Goal: Task Accomplishment & Management: Manage account settings

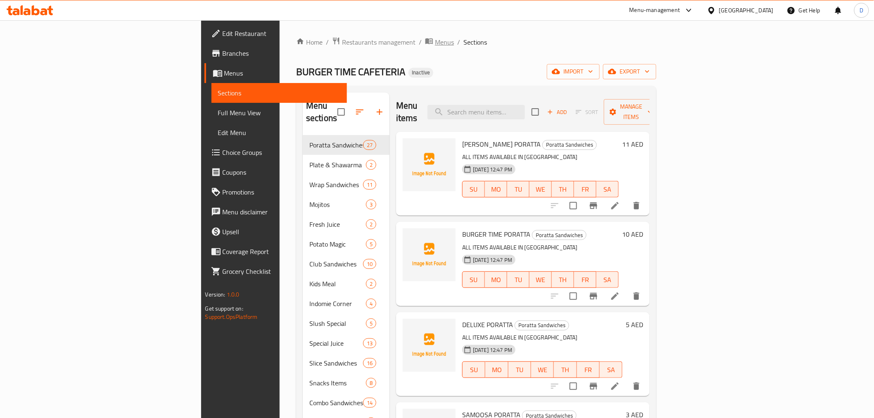
click at [435, 45] on span "Menus" at bounding box center [444, 42] width 19 height 10
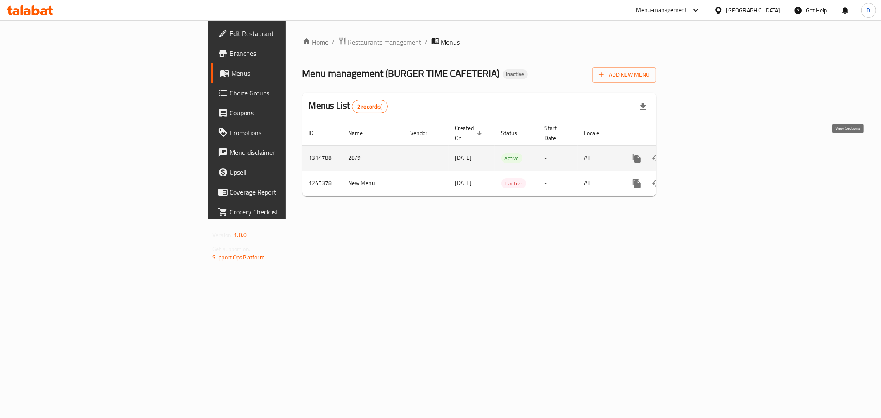
click at [701, 153] on icon "enhanced table" at bounding box center [697, 158] width 10 height 10
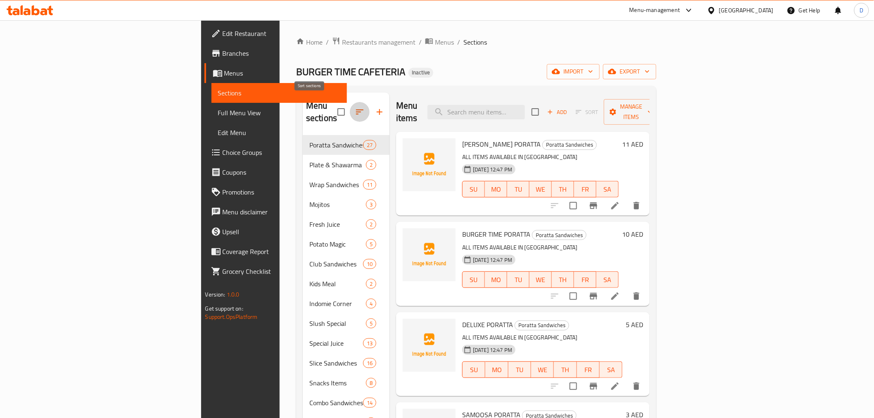
click at [355, 108] on icon "button" at bounding box center [360, 112] width 10 height 10
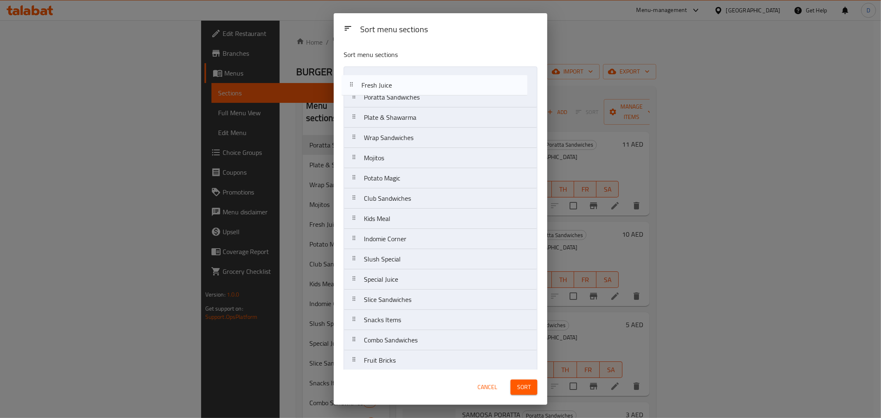
drag, startPoint x: 380, startPoint y: 164, endPoint x: 378, endPoint y: 87, distance: 76.4
click at [378, 87] on nav "Poratta Sandwiches Plate & Shawarma Wrap Sandwiches Mojitos Fresh Juice Potato …" at bounding box center [441, 310] width 194 height 487
drag, startPoint x: 385, startPoint y: 283, endPoint x: 381, endPoint y: 98, distance: 184.7
click at [381, 98] on nav "Fresh Juice Poratta Sandwiches Plate & Shawarma Wrap Sandwiches Mojitos Potato …" at bounding box center [441, 310] width 194 height 487
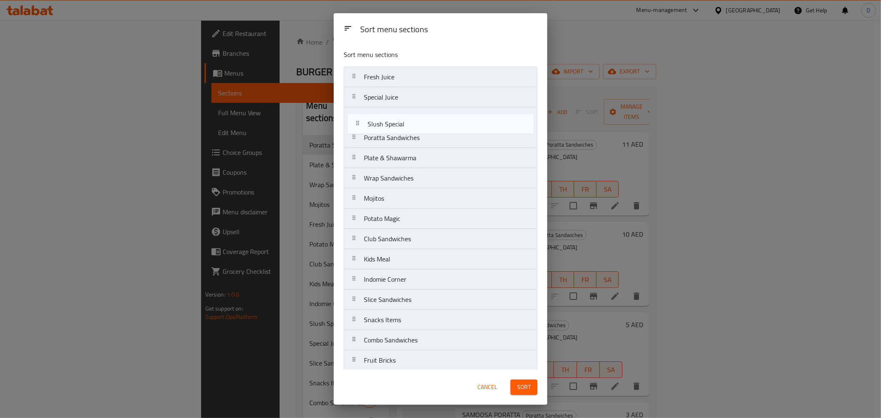
drag, startPoint x: 386, startPoint y: 287, endPoint x: 390, endPoint y: 128, distance: 158.7
click at [390, 128] on nav "Fresh Juice Special Juice Poratta Sandwiches Plate & Shawarma Wrap Sandwiches M…" at bounding box center [441, 310] width 194 height 487
drag, startPoint x: 398, startPoint y: 204, endPoint x: 401, endPoint y: 117, distance: 87.2
click at [401, 117] on nav "Fresh Juice Special Juice Slush Special Poratta Sandwiches Plate & Shawarma Wra…" at bounding box center [441, 310] width 194 height 487
drag, startPoint x: 381, startPoint y: 200, endPoint x: 387, endPoint y: 116, distance: 84.1
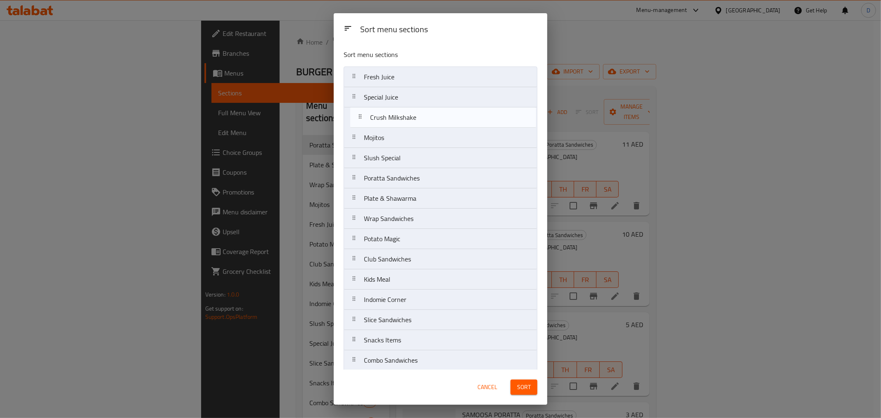
click at [387, 116] on nav "Fresh Juice Special Juice Mojitos Slush Special Poratta Sandwiches Plate & Shaw…" at bounding box center [441, 310] width 194 height 487
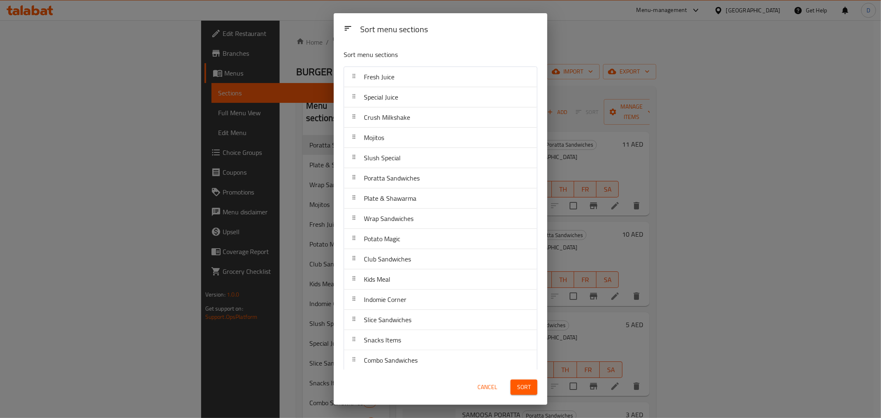
click at [525, 383] on span "Sort" at bounding box center [524, 387] width 14 height 10
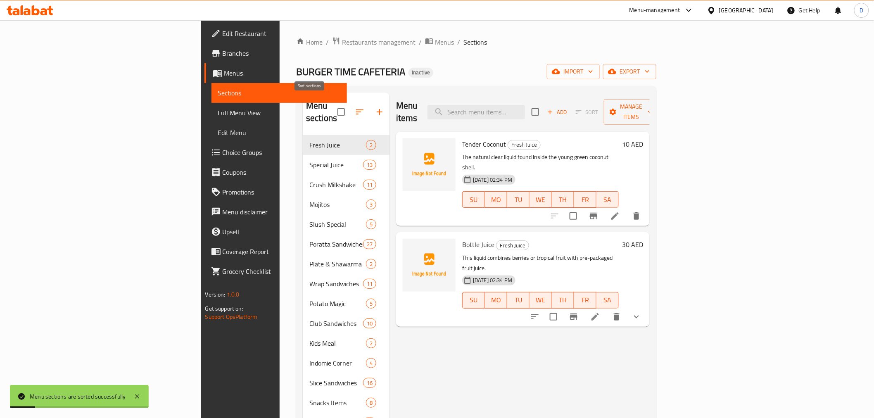
click at [355, 108] on icon "button" at bounding box center [360, 112] width 10 height 10
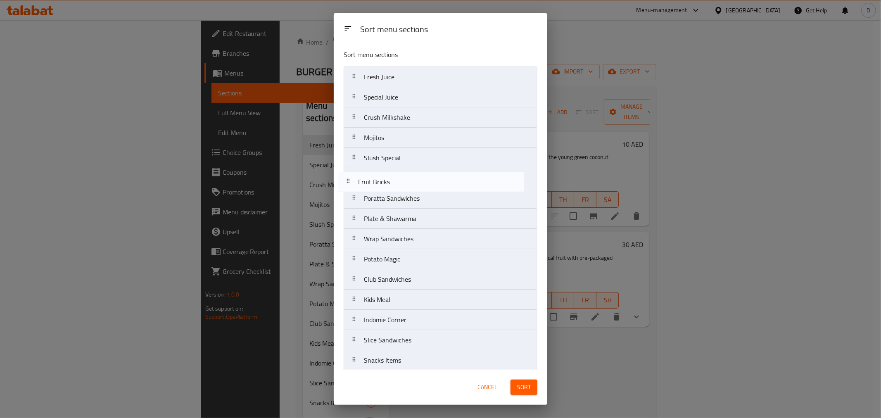
drag, startPoint x: 401, startPoint y: 195, endPoint x: 395, endPoint y: 180, distance: 16.0
click at [395, 180] on nav "Fresh Juice Special Juice Crush Milkshake Mojitos Slush Special Poratta Sandwic…" at bounding box center [441, 310] width 194 height 487
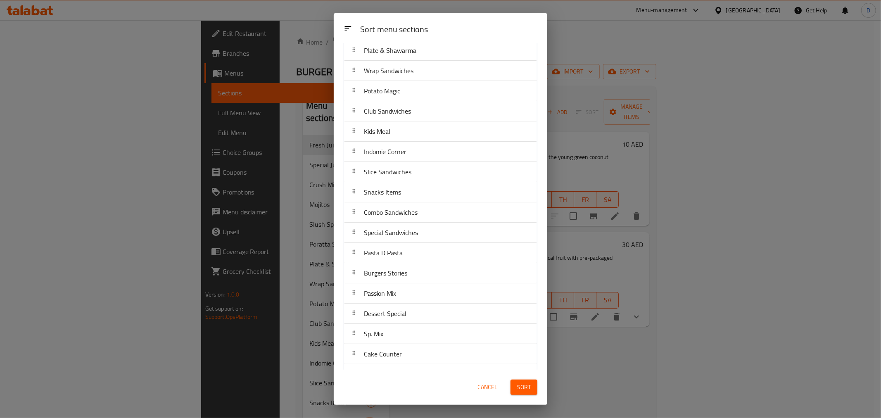
scroll to position [183, 0]
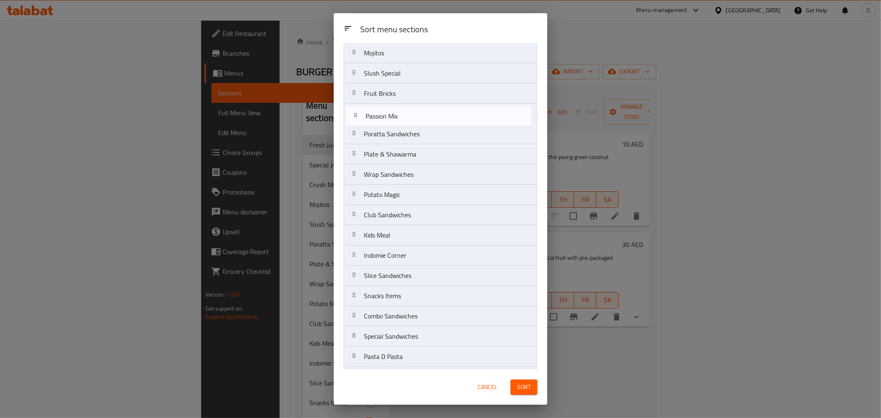
drag, startPoint x: 401, startPoint y: 281, endPoint x: 403, endPoint y: 114, distance: 166.5
click at [403, 114] on nav "Fresh Juice Special Juice Crush Milkshake Mojitos Slush Special Fruit Bricks Po…" at bounding box center [441, 225] width 194 height 487
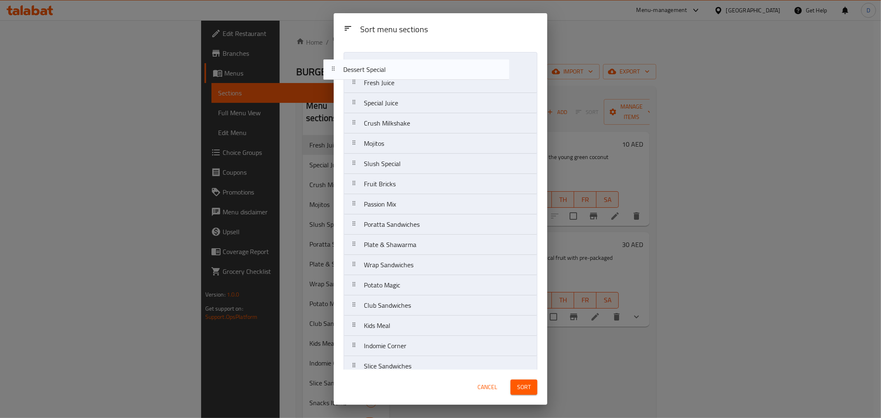
scroll to position [0, 0]
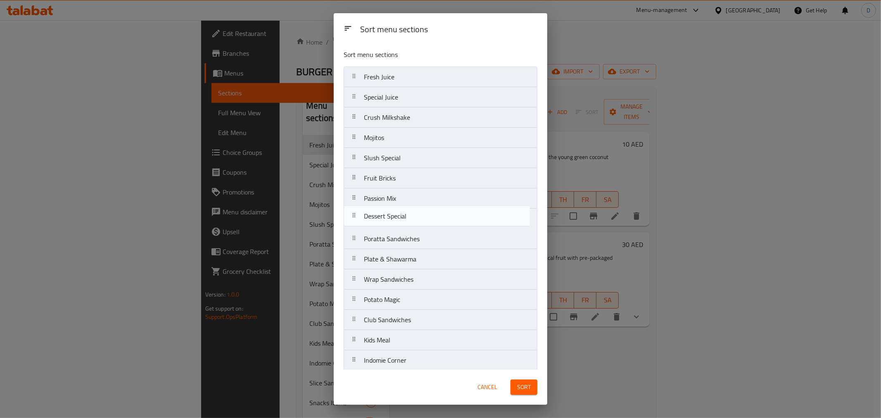
drag, startPoint x: 395, startPoint y: 297, endPoint x: 397, endPoint y: 216, distance: 81.0
click at [397, 216] on nav "Fresh Juice Special Juice Crush Milkshake Mojitos Slush Special Fruit Bricks Pa…" at bounding box center [441, 310] width 194 height 487
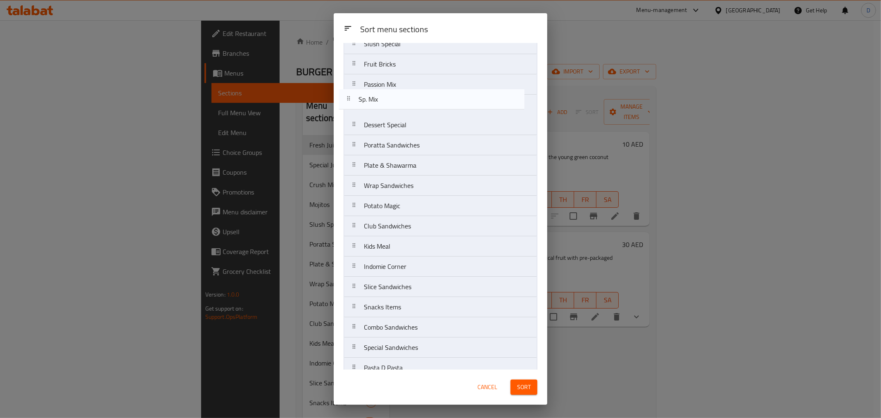
scroll to position [105, 0]
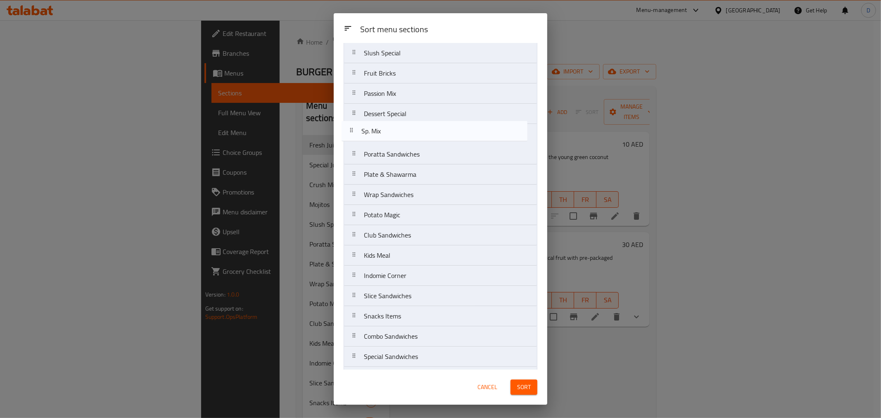
drag, startPoint x: 394, startPoint y: 321, endPoint x: 392, endPoint y: 134, distance: 186.3
click at [392, 134] on nav "Fresh Juice Special Juice Crush Milkshake Mojitos Slush Special Fruit Bricks Pa…" at bounding box center [441, 205] width 194 height 487
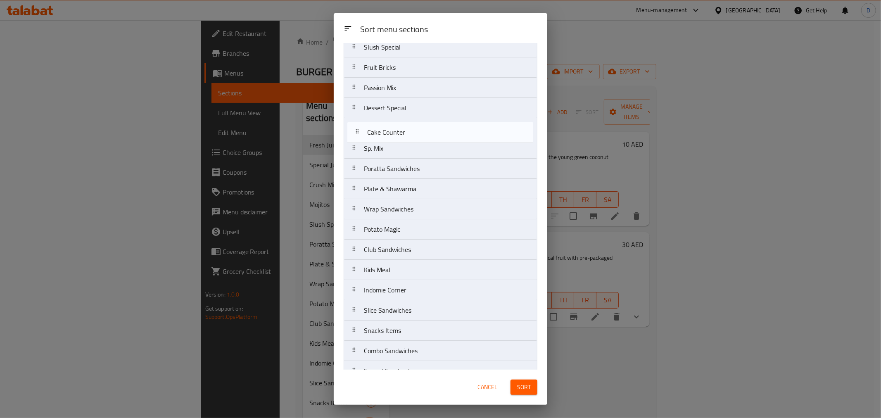
scroll to position [101, 0]
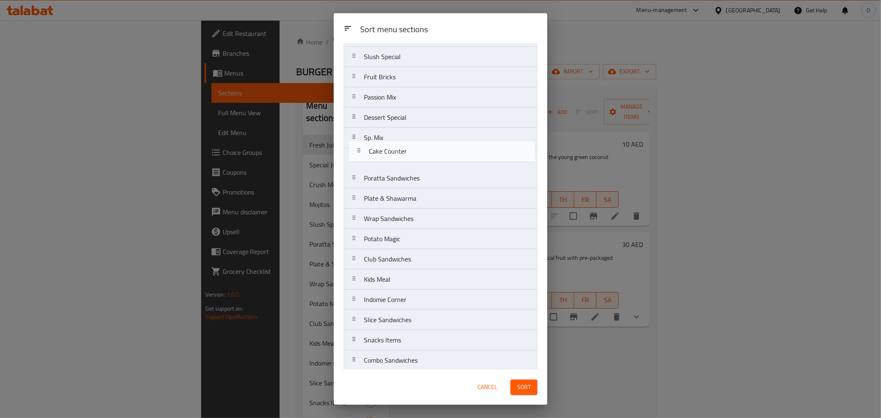
drag, startPoint x: 399, startPoint y: 338, endPoint x: 404, endPoint y: 151, distance: 186.8
click at [404, 151] on nav "Fresh Juice Special Juice Crush Milkshake Mojitos Slush Special Fruit Bricks Pa…" at bounding box center [441, 208] width 194 height 487
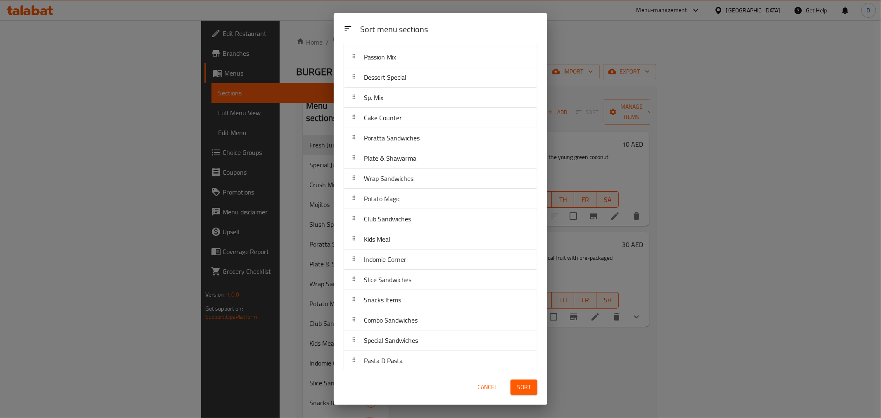
scroll to position [95, 0]
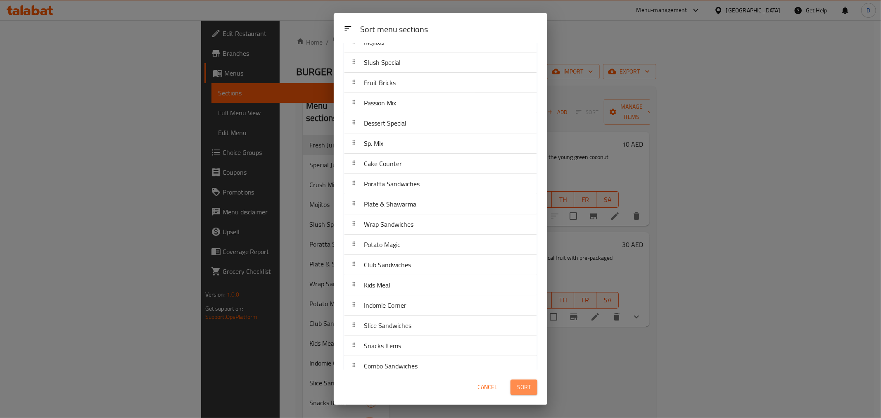
click at [521, 392] on span "Sort" at bounding box center [524, 387] width 14 height 10
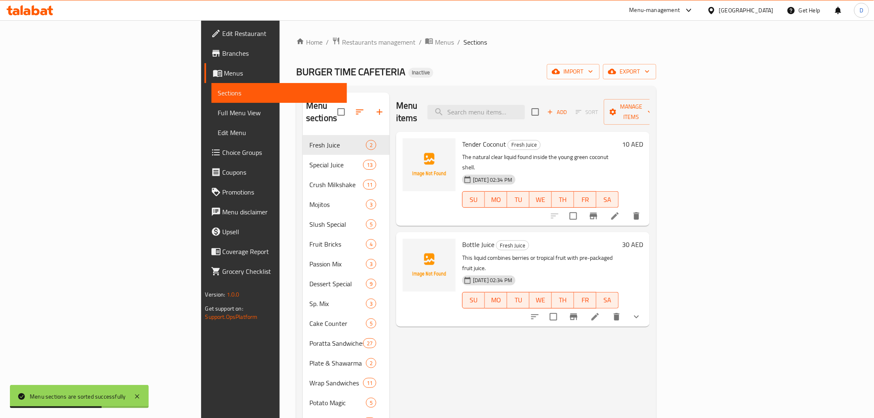
click at [356, 109] on icon "button" at bounding box center [359, 111] width 7 height 5
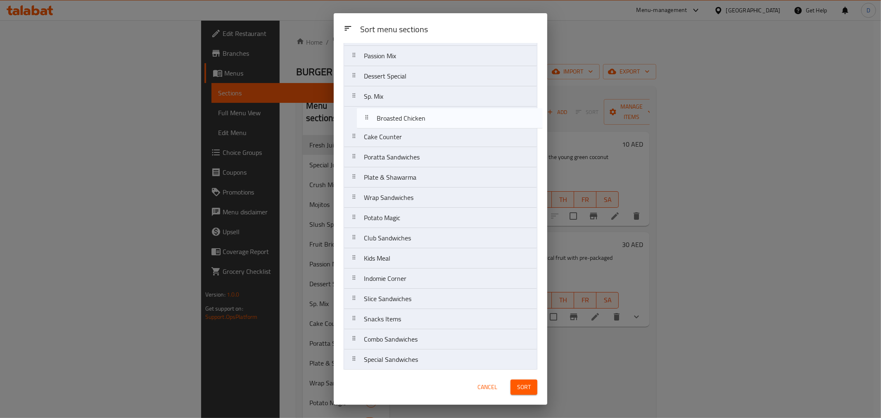
scroll to position [142, 0]
drag, startPoint x: 410, startPoint y: 361, endPoint x: 423, endPoint y: 138, distance: 223.0
click at [423, 138] on nav "Fresh Juice Special Juice Crush Milkshake Mojitos Slush Special Fruit Bricks Pa…" at bounding box center [441, 167] width 194 height 487
drag, startPoint x: 403, startPoint y: 178, endPoint x: 399, endPoint y: 156, distance: 22.5
click at [399, 156] on nav "Fresh Juice Special Juice Crush Milkshake Mojitos Slush Special Fruit Bricks Pa…" at bounding box center [441, 167] width 194 height 487
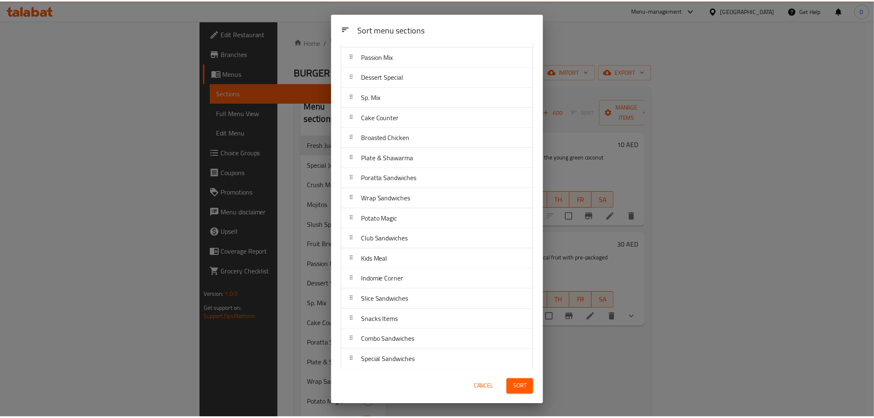
scroll to position [187, 0]
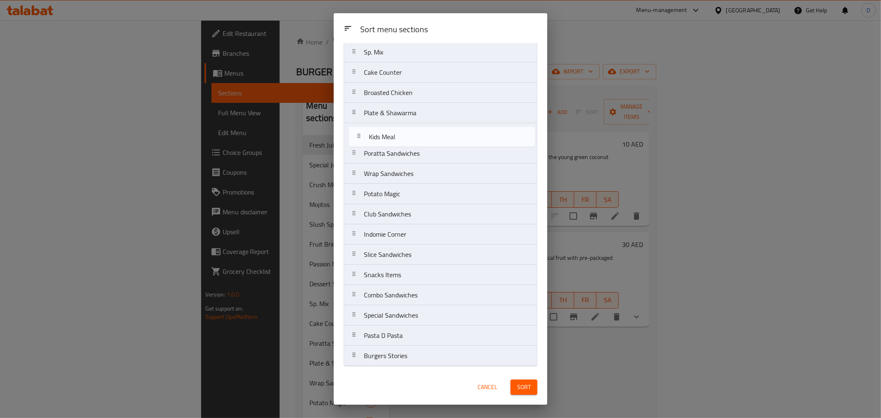
drag, startPoint x: 407, startPoint y: 216, endPoint x: 412, endPoint y: 137, distance: 79.9
click at [412, 137] on nav "Fresh Juice Special Juice Crush Milkshake Mojitos Slush Special Fruit Bricks Pa…" at bounding box center [441, 123] width 194 height 487
drag, startPoint x: 420, startPoint y: 278, endPoint x: 413, endPoint y: 157, distance: 120.8
click at [413, 157] on nav "Fresh Juice Special Juice Crush Milkshake Mojitos Slush Special Fruit Bricks Pa…" at bounding box center [441, 123] width 194 height 487
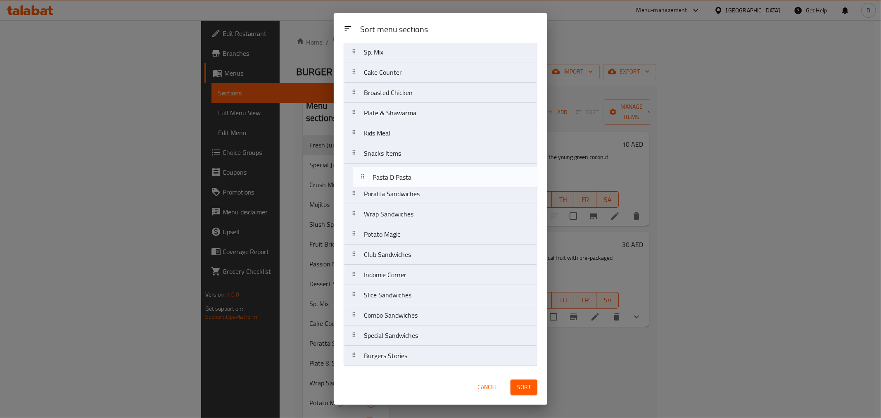
drag, startPoint x: 411, startPoint y: 339, endPoint x: 421, endPoint y: 177, distance: 162.6
click at [421, 177] on nav "Fresh Juice Special Juice Crush Milkshake Mojitos Slush Special Fruit Bricks Pa…" at bounding box center [441, 123] width 194 height 487
drag, startPoint x: 405, startPoint y: 238, endPoint x: 409, endPoint y: 201, distance: 37.4
click at [409, 201] on nav "Fresh Juice Special Juice Crush Milkshake Mojitos Slush Special Fruit Bricks Pa…" at bounding box center [441, 123] width 194 height 487
drag, startPoint x: 378, startPoint y: 295, endPoint x: 394, endPoint y: 207, distance: 90.0
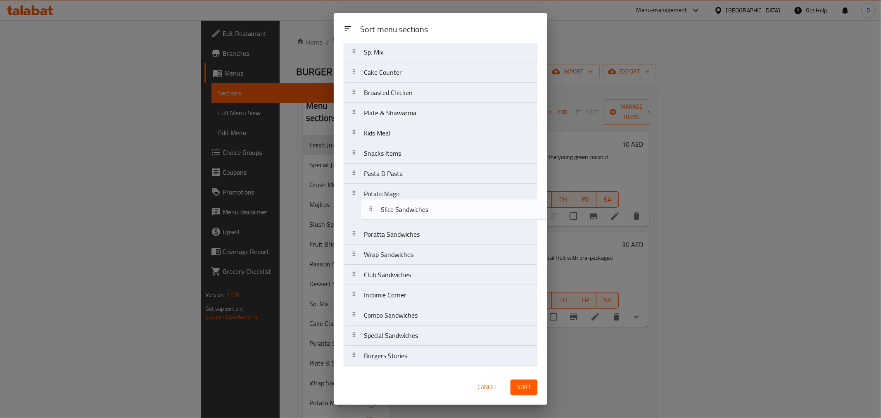
click at [394, 207] on nav "Fresh Juice Special Juice Crush Milkshake Mojitos Slush Special Fruit Bricks Pa…" at bounding box center [441, 123] width 194 height 487
drag, startPoint x: 397, startPoint y: 277, endPoint x: 401, endPoint y: 259, distance: 18.1
click at [401, 259] on nav "Fresh Juice Special Juice Crush Milkshake Mojitos Slush Special Fruit Bricks Pa…" at bounding box center [441, 123] width 194 height 487
drag, startPoint x: 420, startPoint y: 360, endPoint x: 418, endPoint y: 340, distance: 19.9
click at [418, 340] on nav "Fresh Juice Special Juice Crush Milkshake Mojitos Slush Special Fruit Bricks Pa…" at bounding box center [441, 123] width 194 height 487
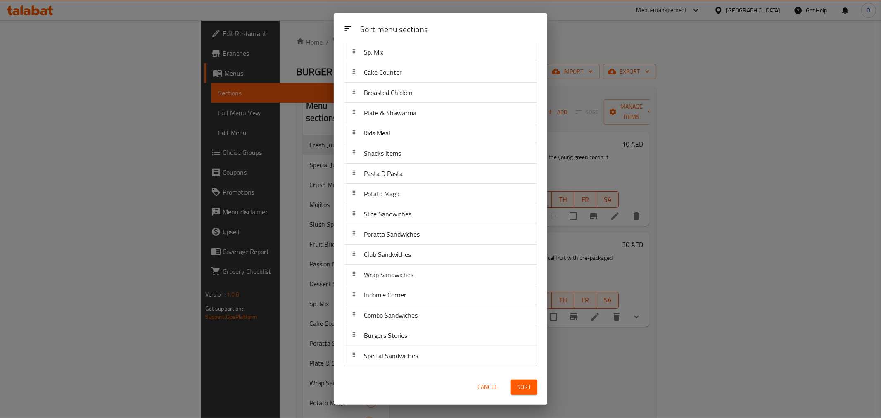
click at [521, 386] on span "Sort" at bounding box center [524, 387] width 14 height 10
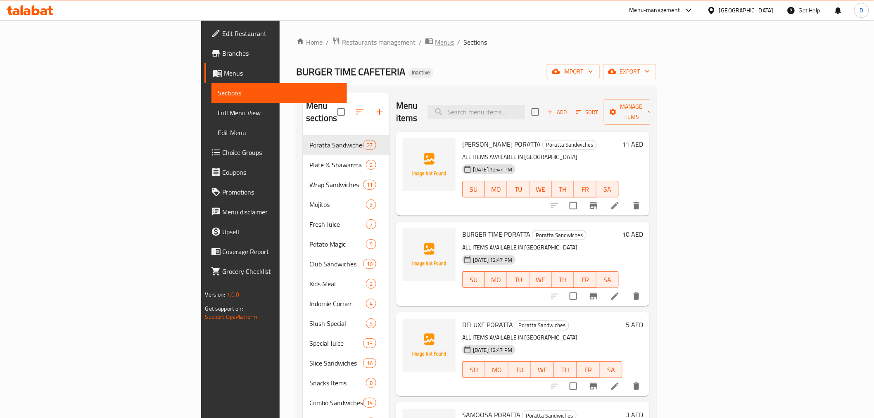
click at [435, 41] on span "Menus" at bounding box center [444, 42] width 19 height 10
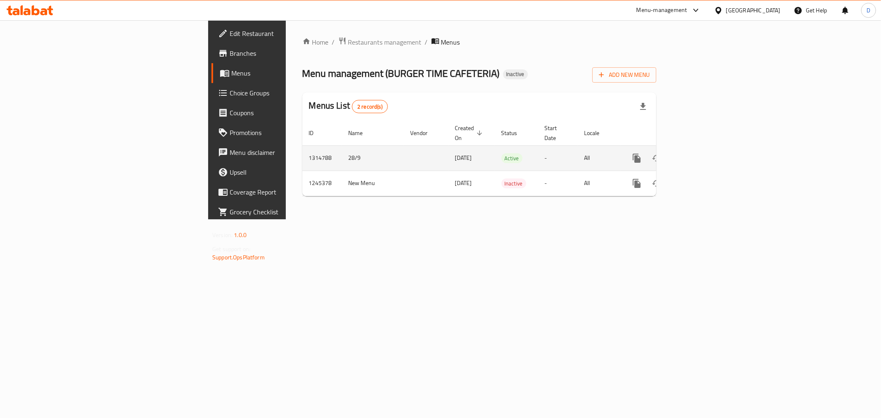
click at [700, 154] on icon "enhanced table" at bounding box center [696, 157] width 7 height 7
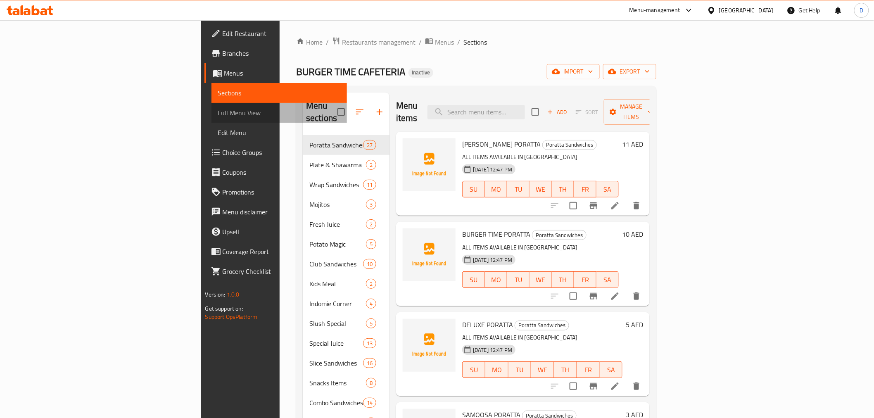
click at [218, 116] on span "Full Menu View" at bounding box center [279, 113] width 122 height 10
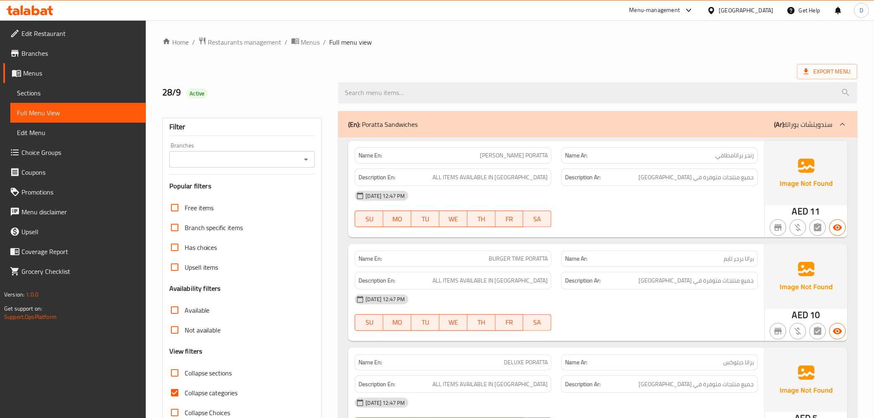
click at [198, 388] on span "Collapse categories" at bounding box center [211, 393] width 53 height 10
click at [185, 383] on input "Collapse categories" at bounding box center [175, 393] width 20 height 20
checkbox input "false"
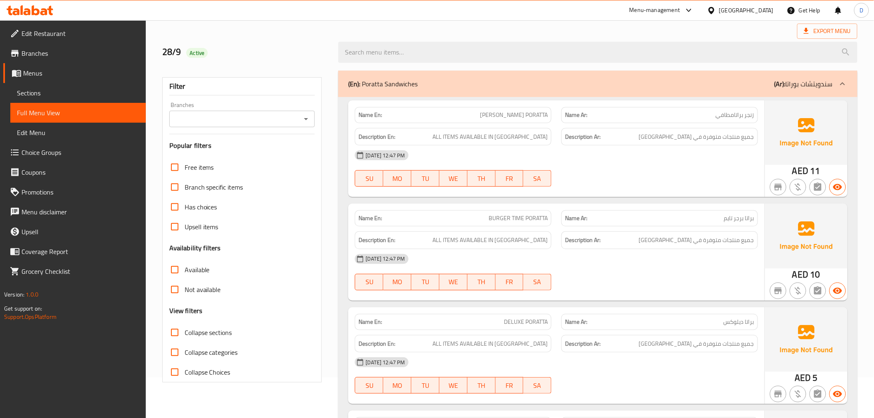
scroll to position [138, 0]
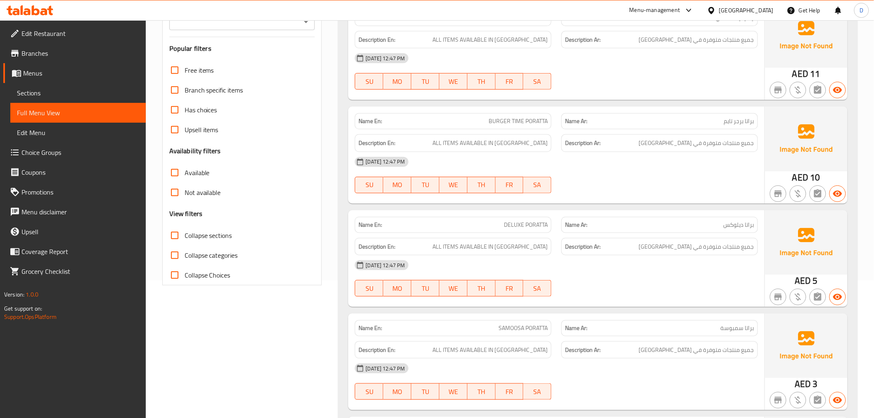
click at [186, 238] on span "Collapse sections" at bounding box center [209, 236] width 48 height 10
click at [185, 238] on input "Collapse sections" at bounding box center [175, 236] width 20 height 20
checkbox input "true"
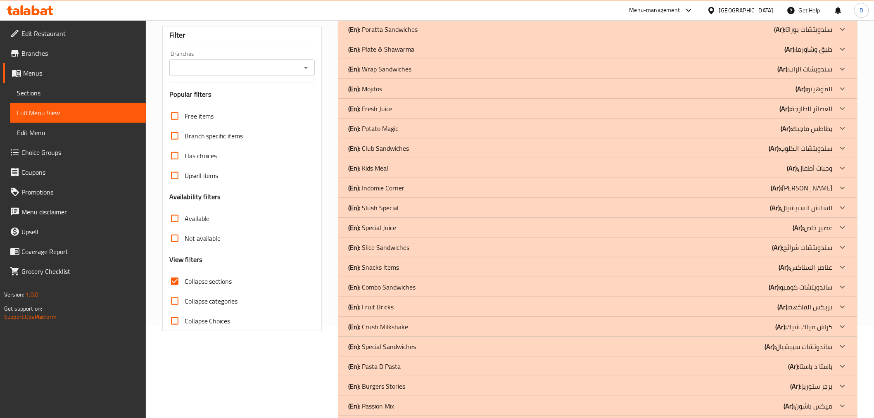
scroll to position [46, 0]
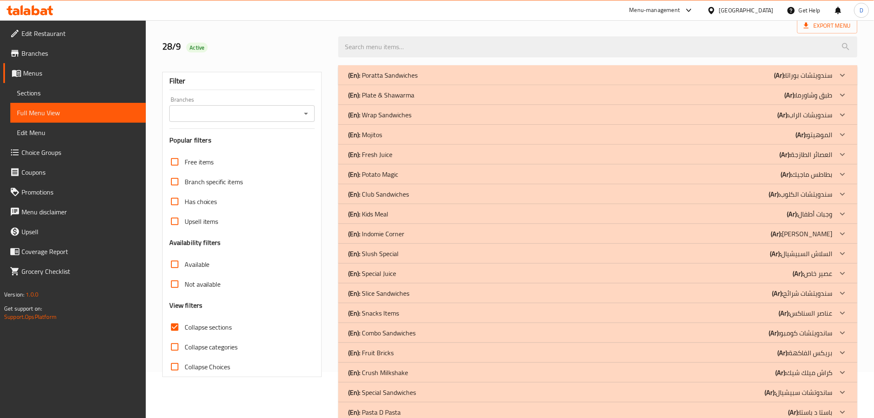
click at [406, 155] on div "(En): Fresh Juice (Ar): العصائر الطازجة" at bounding box center [590, 155] width 484 height 10
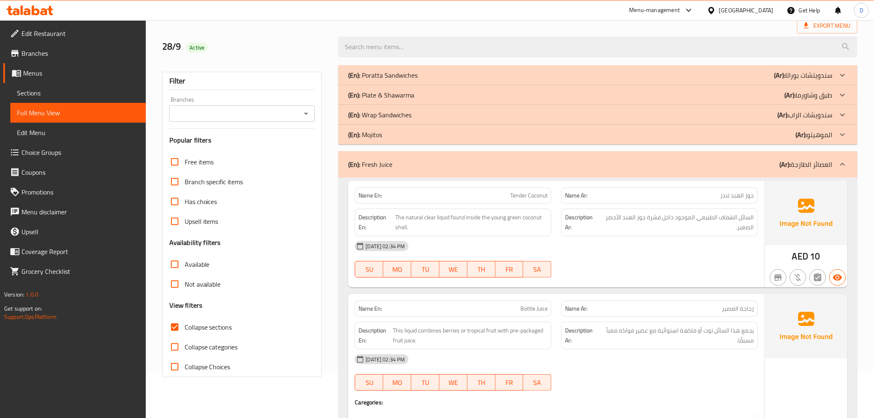
click at [409, 160] on div "(En): Fresh Juice (Ar): العصائر الطازجة" at bounding box center [590, 164] width 484 height 10
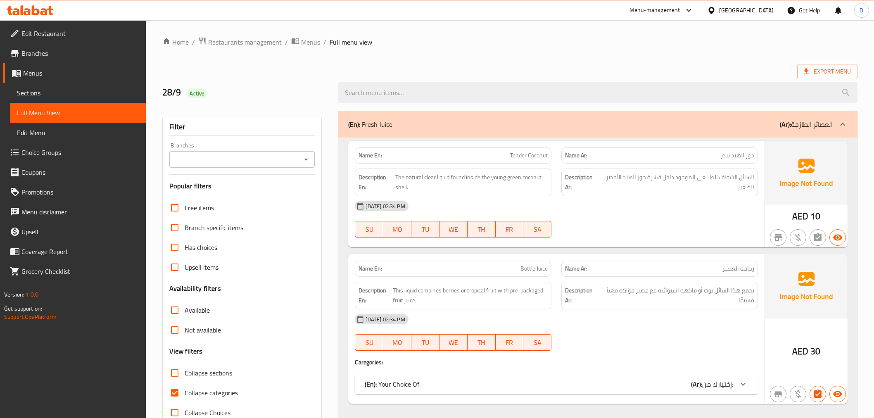
scroll to position [138, 0]
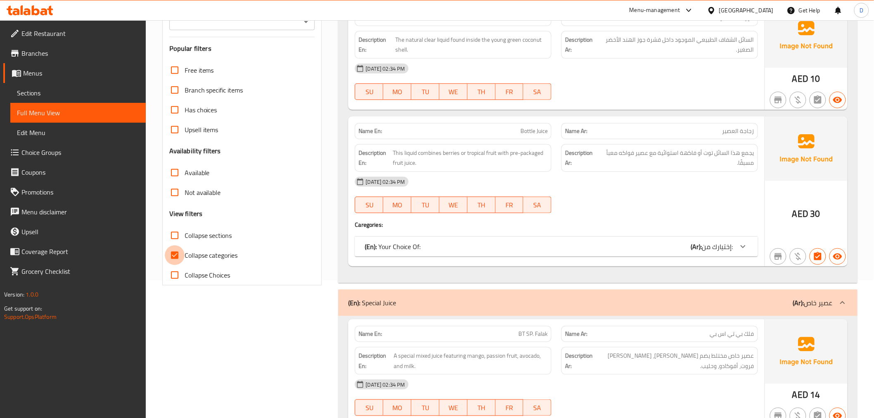
click at [178, 254] on input "Collapse categories" at bounding box center [175, 255] width 20 height 20
checkbox input "false"
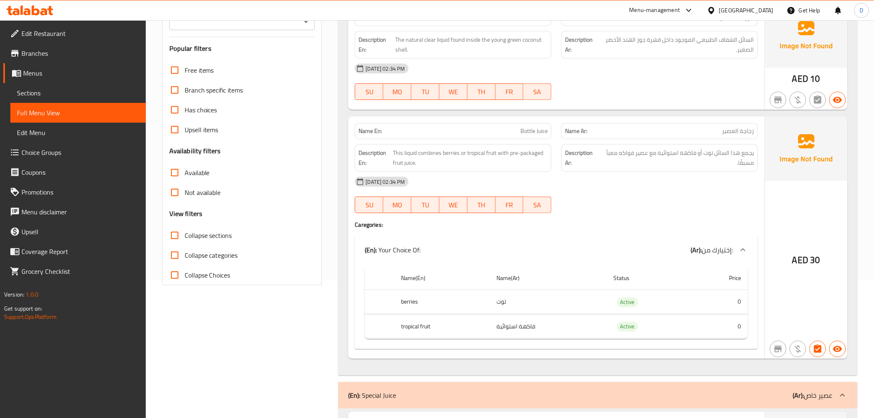
scroll to position [46, 0]
